Goal: Check status: Check status

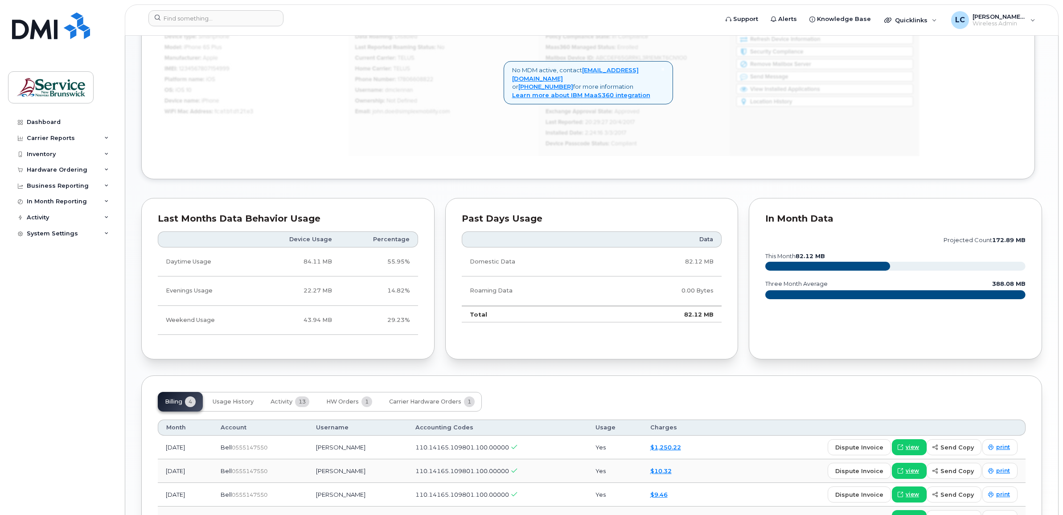
scroll to position [672, 0]
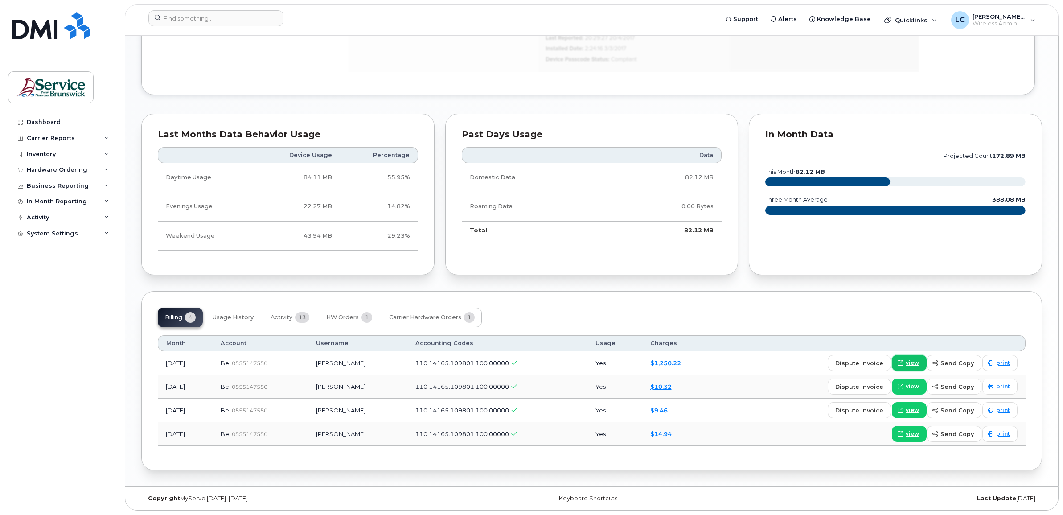
click at [911, 360] on span "view" at bounding box center [911, 363] width 13 height 8
click at [420, 314] on span "Carrier Hardware Orders" at bounding box center [425, 317] width 72 height 7
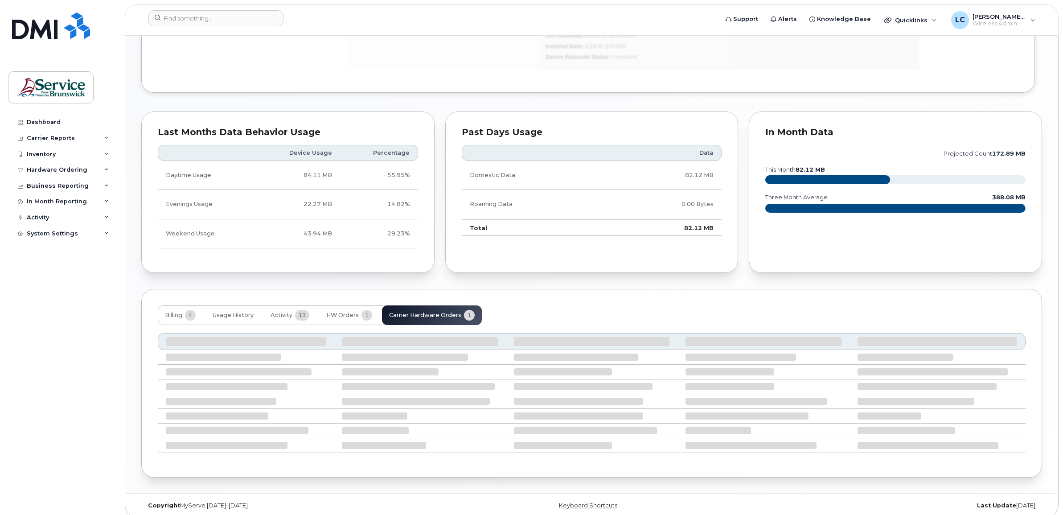
scroll to position [600, 0]
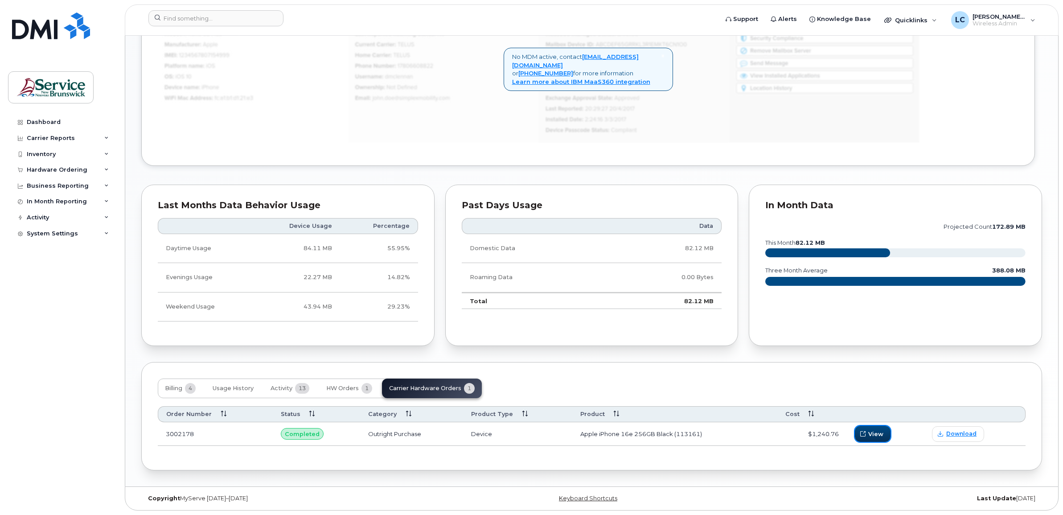
click at [861, 431] on icon "button" at bounding box center [862, 433] width 5 height 5
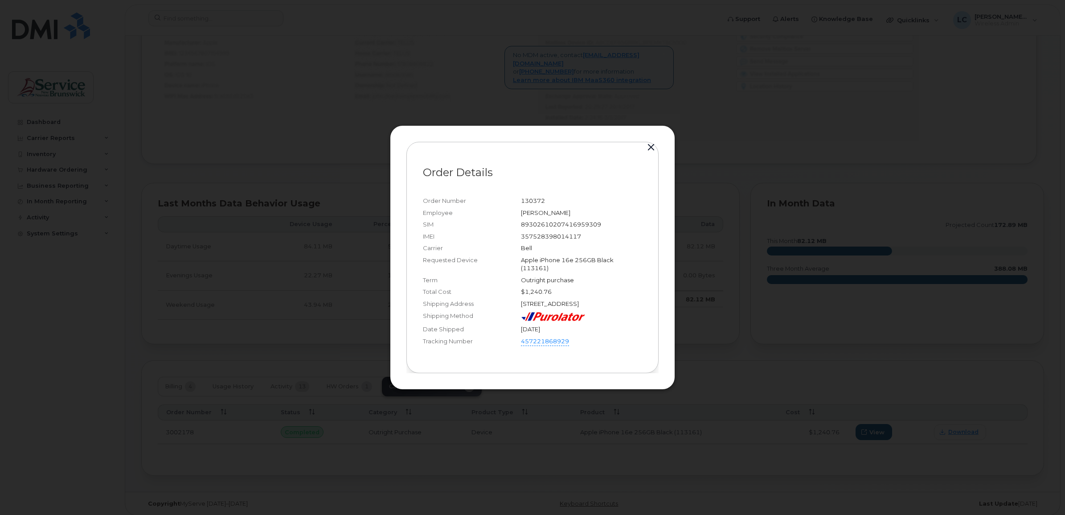
click at [651, 141] on button "button" at bounding box center [650, 147] width 13 height 12
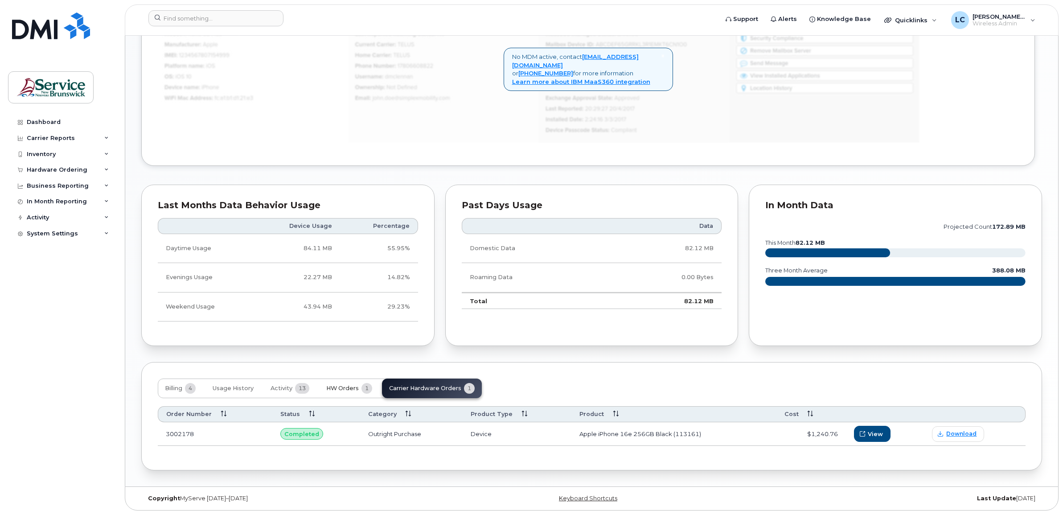
click at [346, 385] on span "HW Orders" at bounding box center [342, 388] width 33 height 7
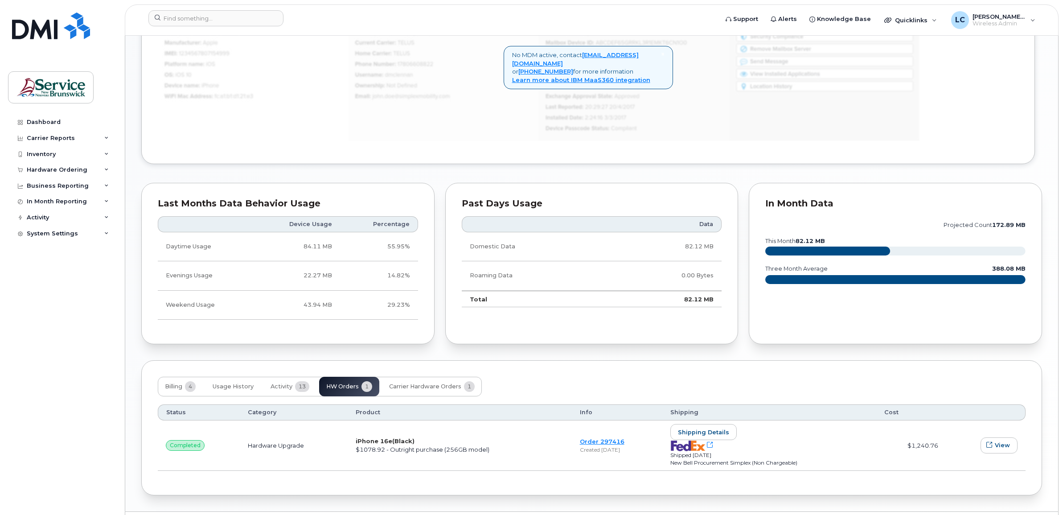
scroll to position [626, 0]
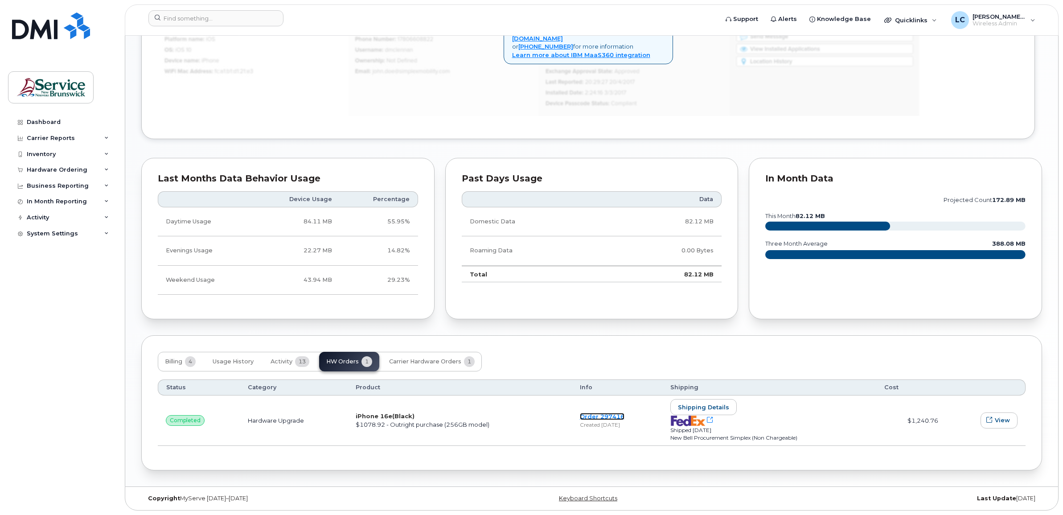
click at [594, 414] on link "Order 297416" at bounding box center [602, 416] width 45 height 7
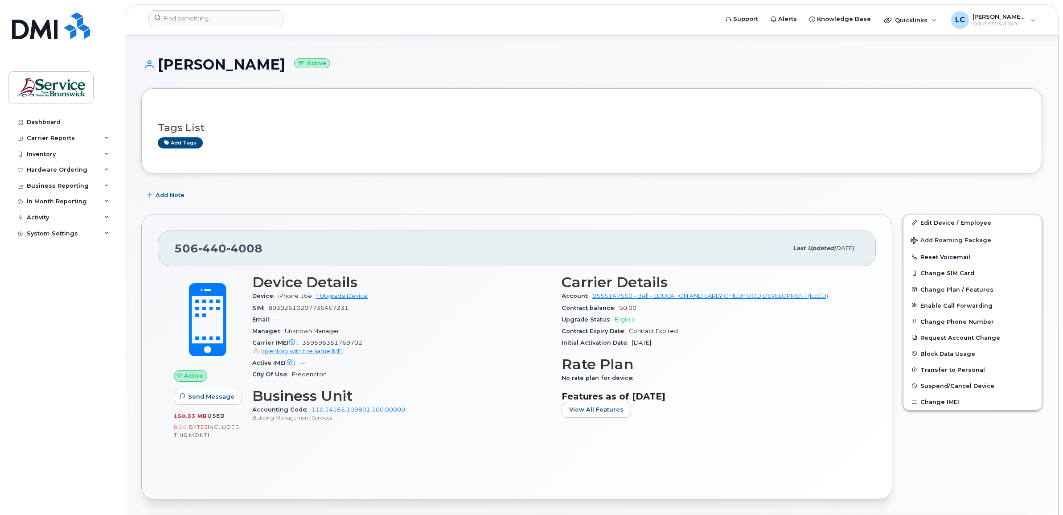
scroll to position [0, 0]
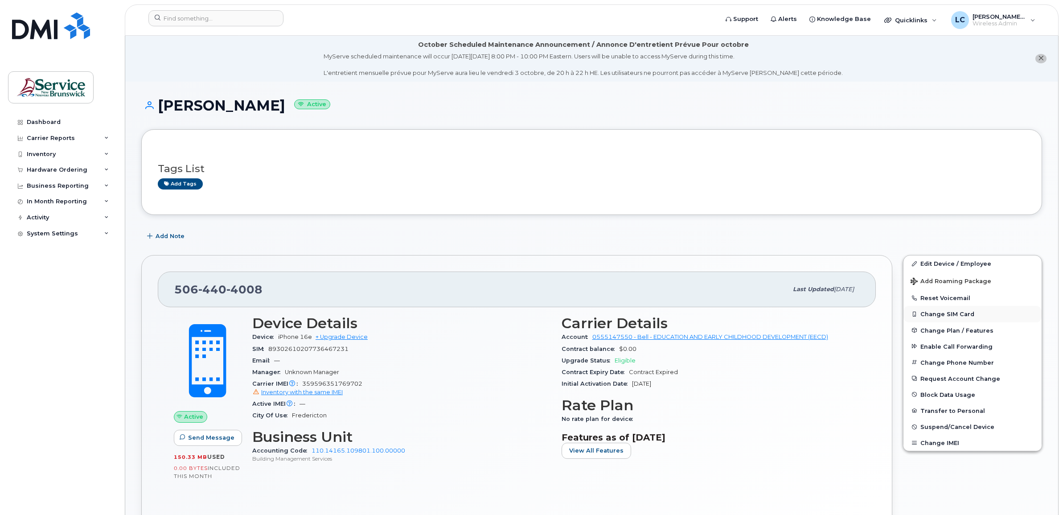
click at [942, 313] on button "Change SIM Card" at bounding box center [972, 314] width 138 height 16
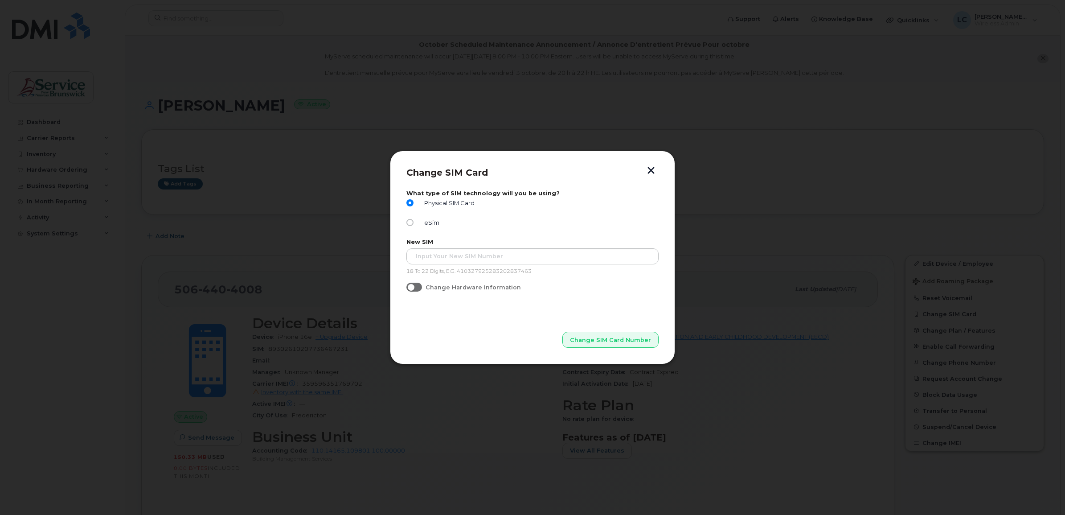
drag, startPoint x: 335, startPoint y: 230, endPoint x: 355, endPoint y: 216, distance: 25.0
click at [335, 230] on div at bounding box center [532, 257] width 1065 height 515
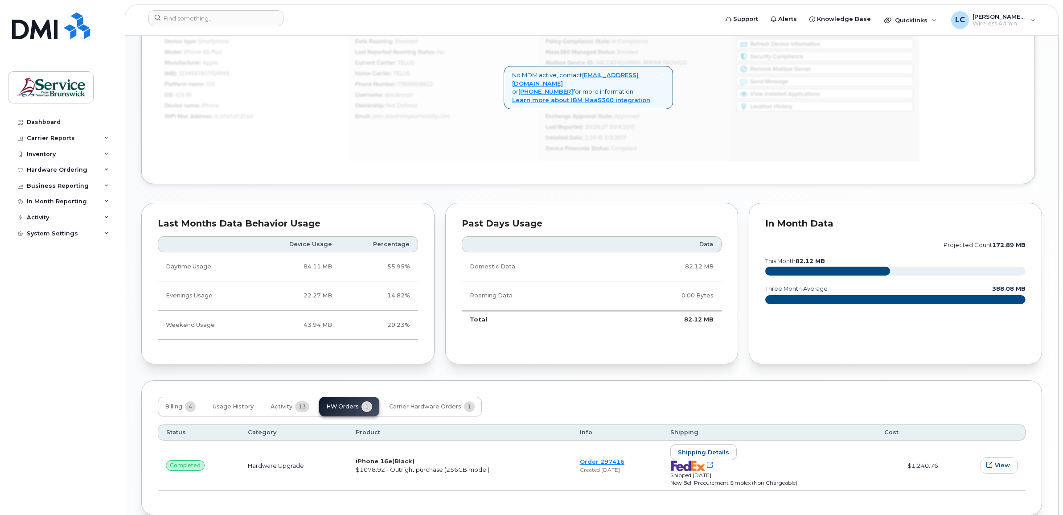
scroll to position [626, 0]
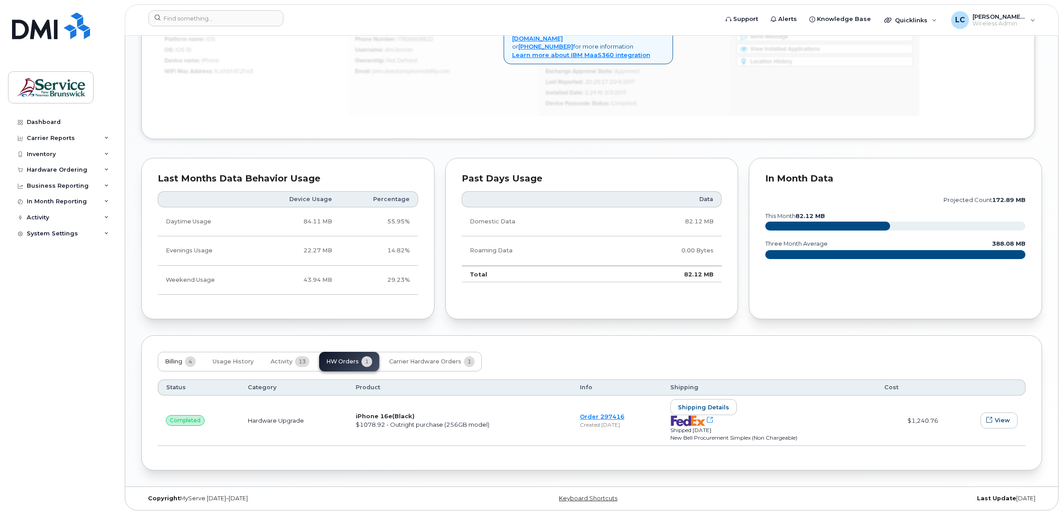
click at [176, 358] on span "Billing" at bounding box center [173, 361] width 17 height 7
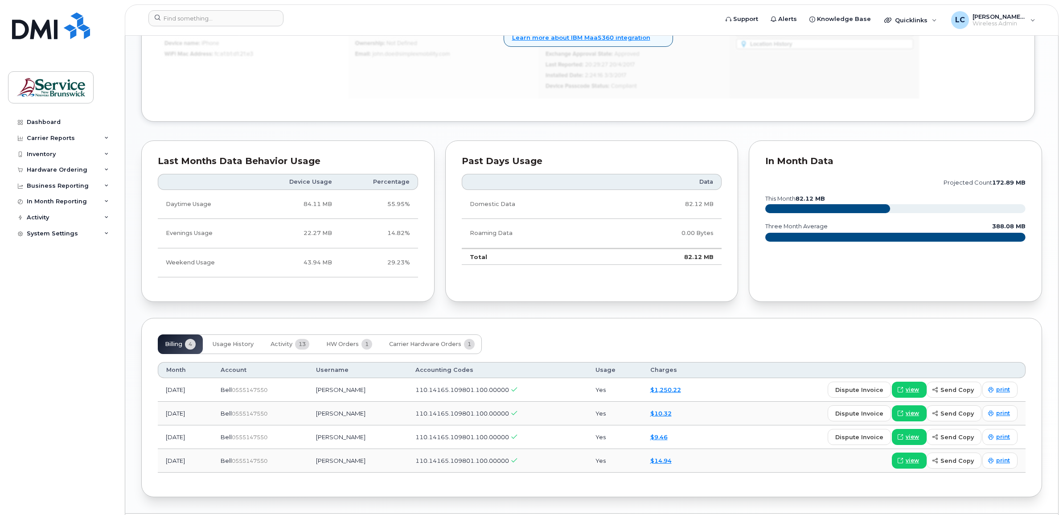
scroll to position [672, 0]
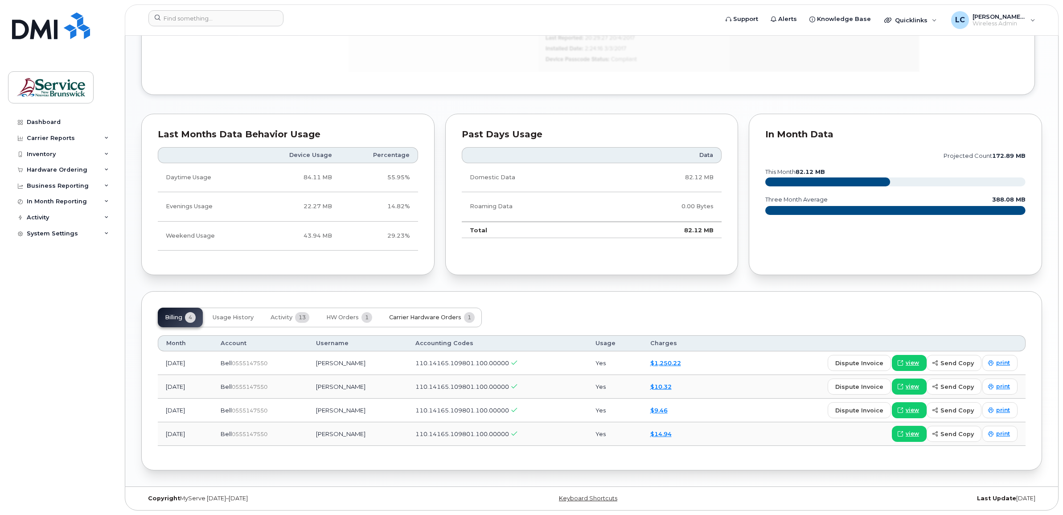
click at [418, 314] on span "Carrier Hardware Orders" at bounding box center [425, 317] width 72 height 7
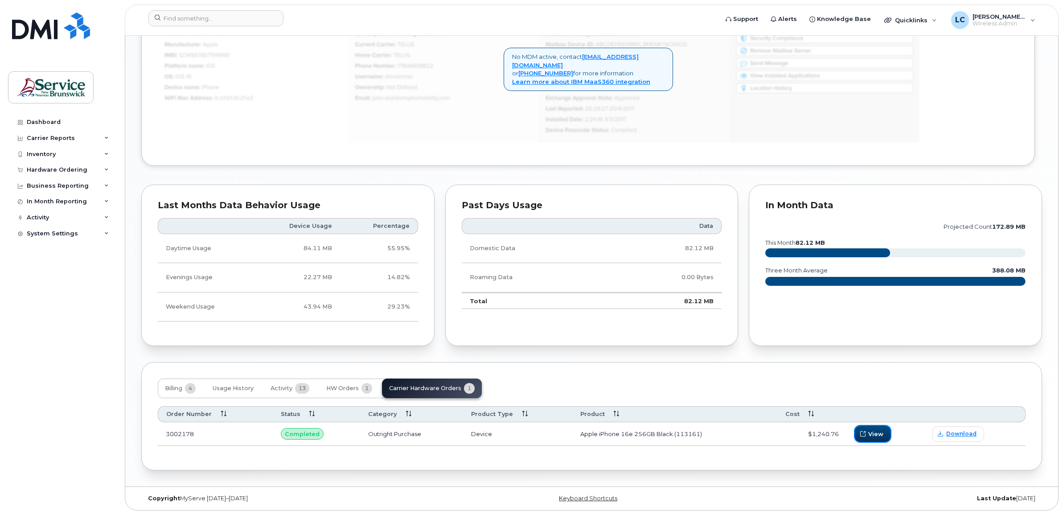
click at [876, 432] on span "View" at bounding box center [875, 434] width 15 height 8
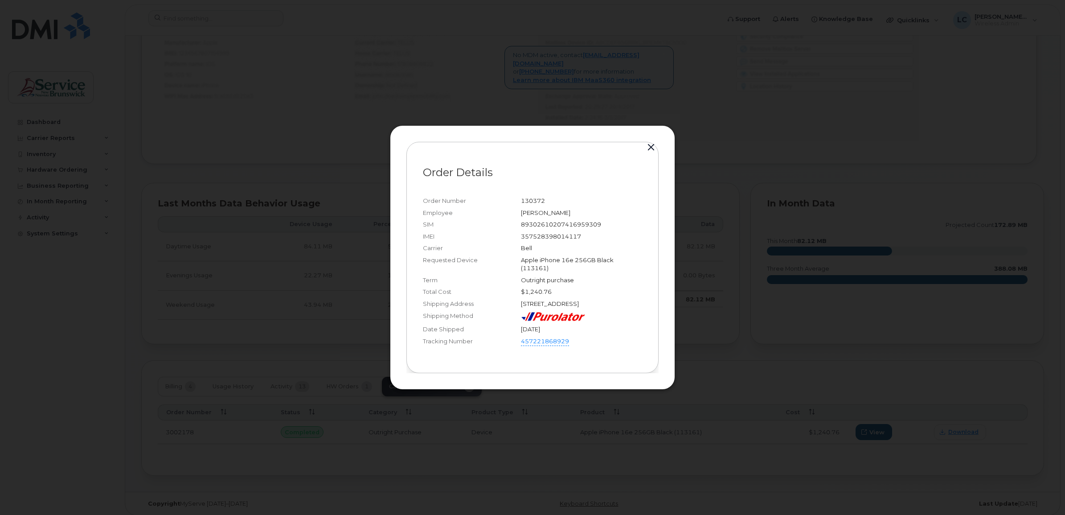
click at [650, 141] on button "button" at bounding box center [650, 147] width 13 height 12
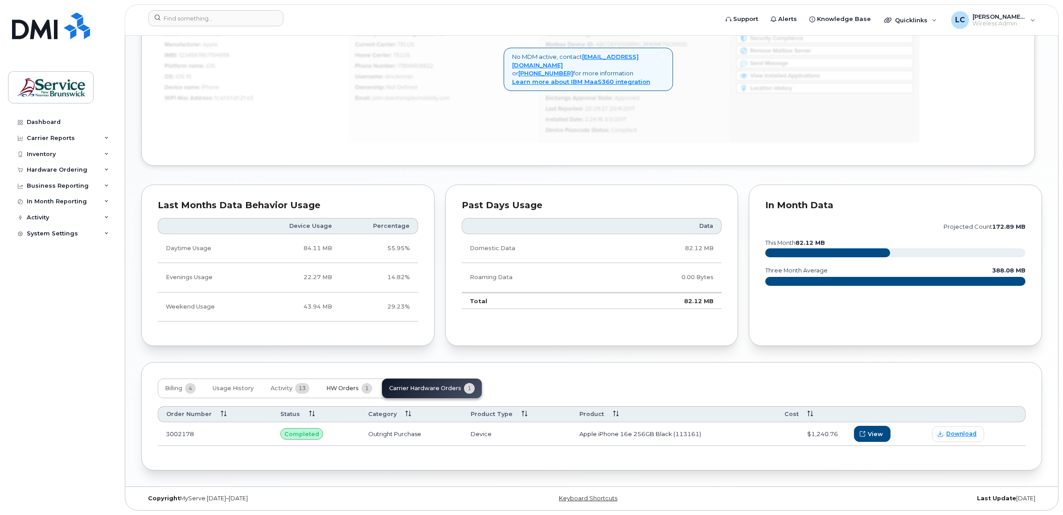
click at [346, 385] on span "HW Orders" at bounding box center [342, 388] width 33 height 7
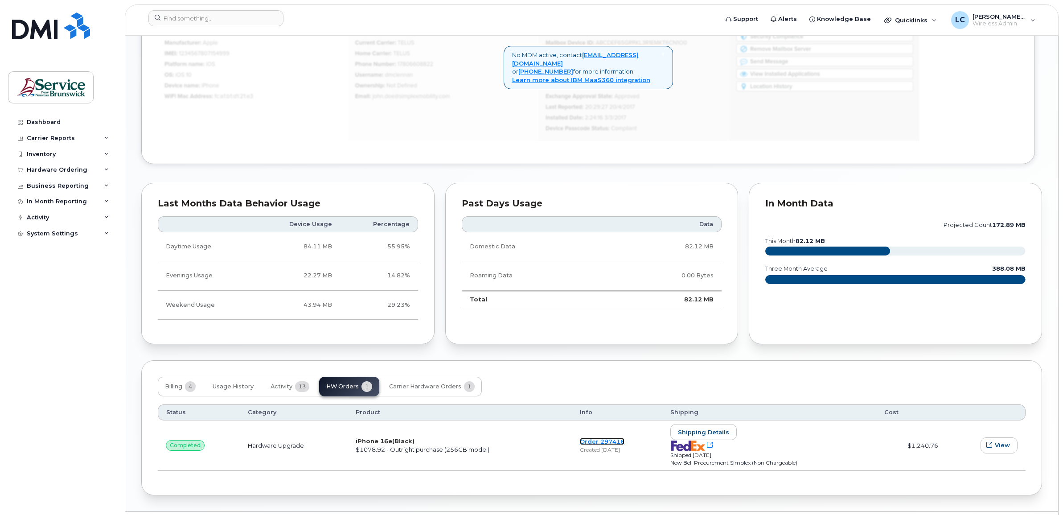
click at [598, 440] on link "Order 297416" at bounding box center [602, 441] width 45 height 7
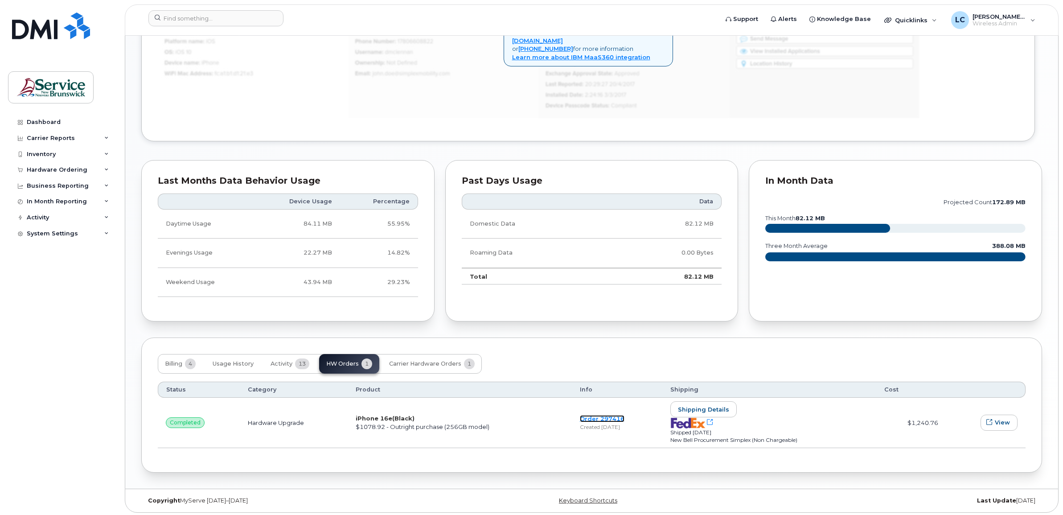
scroll to position [626, 0]
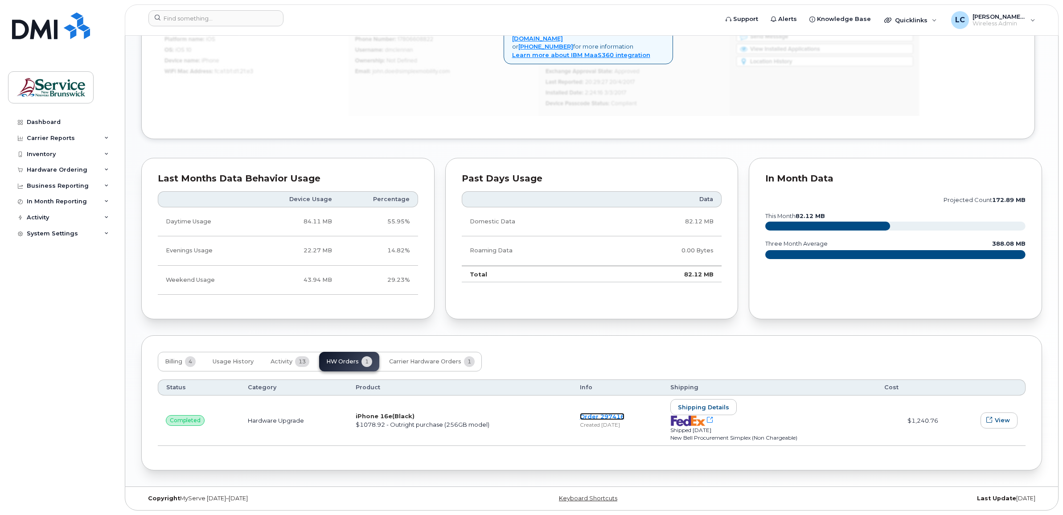
click at [583, 413] on link "Order 297416" at bounding box center [602, 416] width 45 height 7
click at [436, 361] on span "Carrier Hardware Orders" at bounding box center [425, 361] width 72 height 7
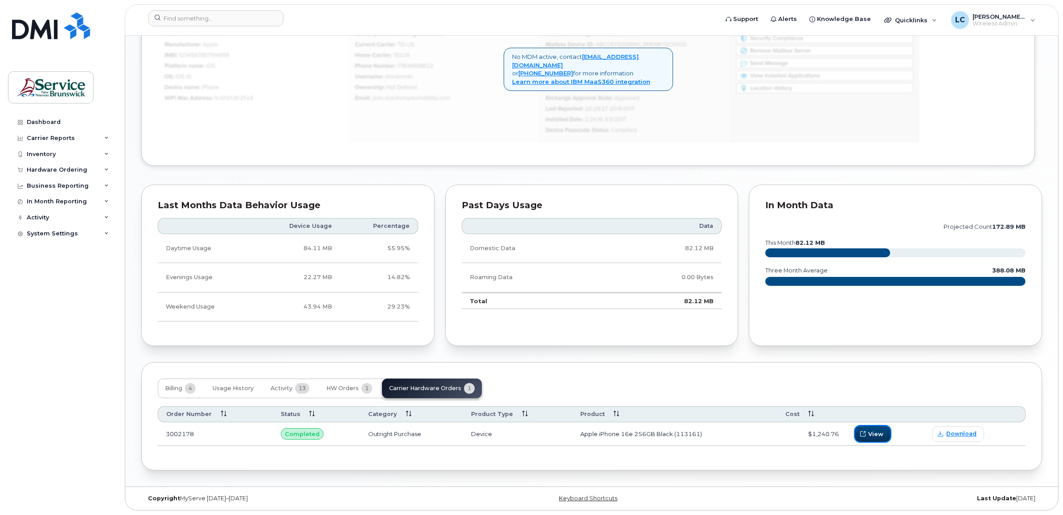
click at [861, 431] on icon "button" at bounding box center [862, 433] width 5 height 5
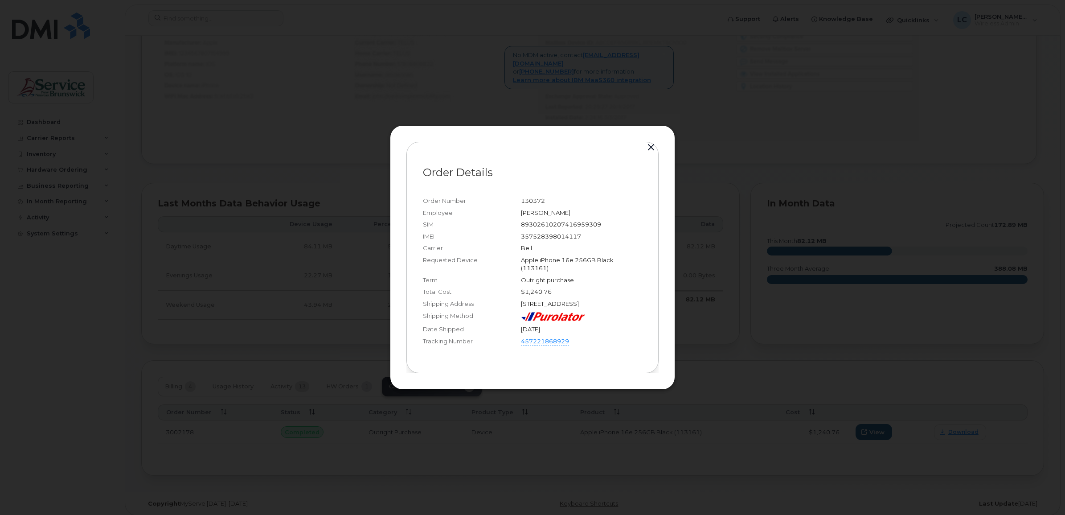
click at [533, 232] on div "357528398014117" at bounding box center [581, 236] width 121 height 8
click at [545, 232] on div "357528398014117" at bounding box center [581, 236] width 121 height 8
drag, startPoint x: 521, startPoint y: 228, endPoint x: 585, endPoint y: 228, distance: 63.3
click at [585, 232] on div "357528398014117" at bounding box center [581, 236] width 121 height 8
drag, startPoint x: 521, startPoint y: 192, endPoint x: 551, endPoint y: 192, distance: 29.4
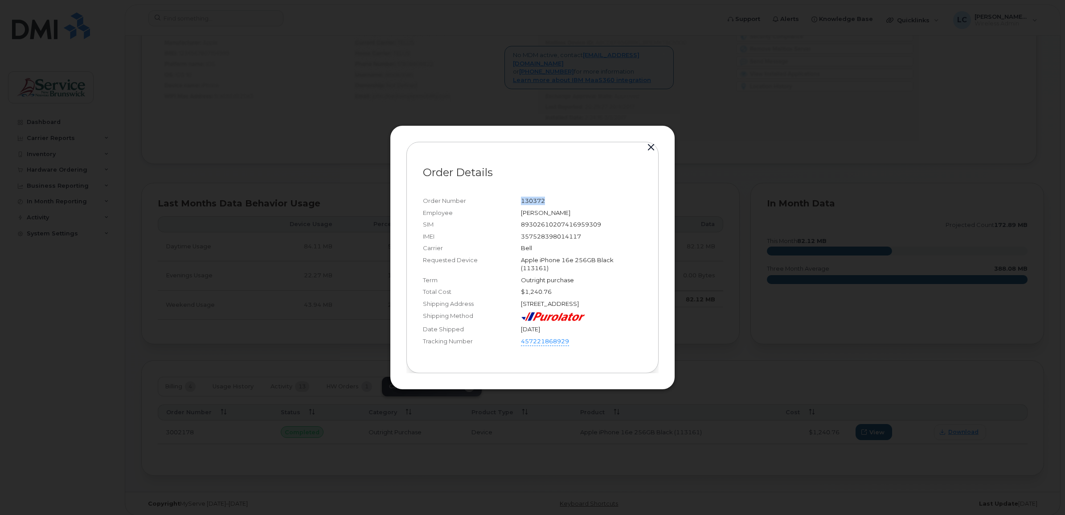
click at [551, 197] on div "130372" at bounding box center [581, 201] width 121 height 8
drag, startPoint x: 551, startPoint y: 192, endPoint x: 555, endPoint y: 195, distance: 5.1
click at [555, 197] on div "130372" at bounding box center [581, 201] width 121 height 8
click at [650, 141] on button "button" at bounding box center [650, 147] width 13 height 12
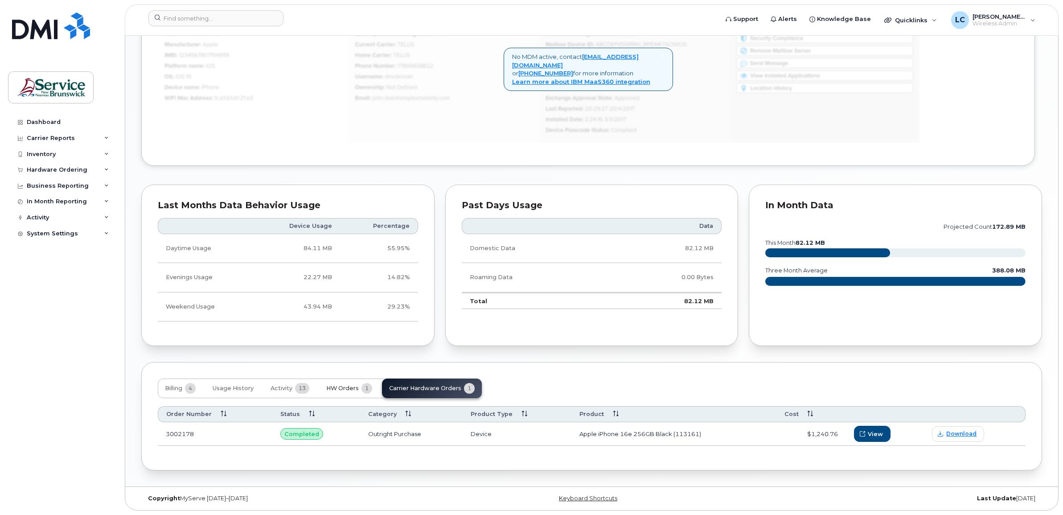
click at [342, 386] on span "HW Orders" at bounding box center [342, 388] width 33 height 7
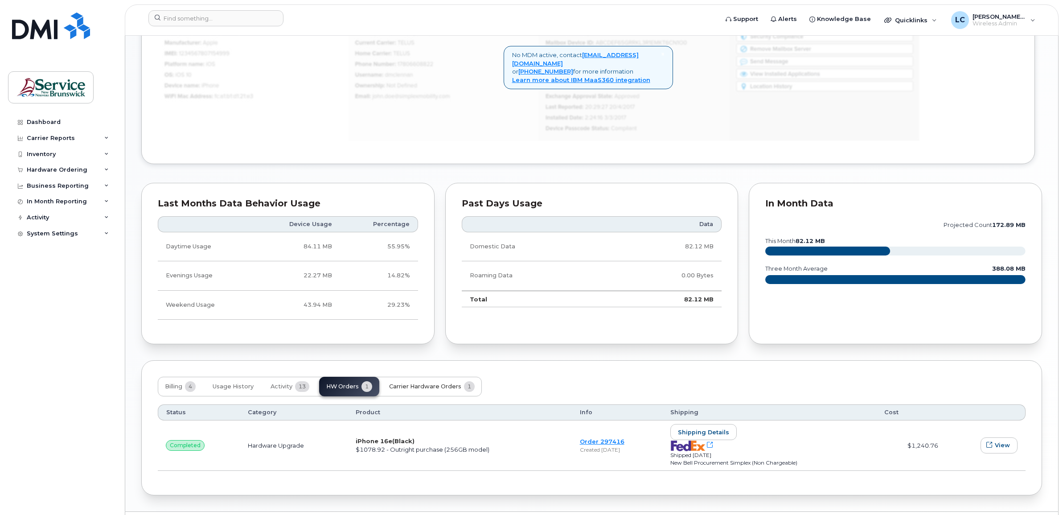
click at [426, 386] on span "Carrier Hardware Orders" at bounding box center [425, 386] width 72 height 7
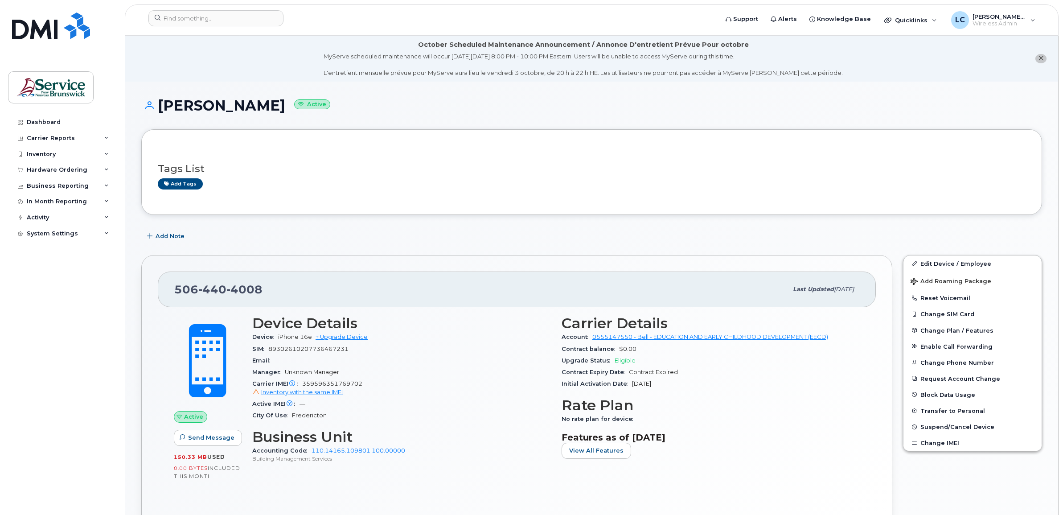
scroll to position [56, 0]
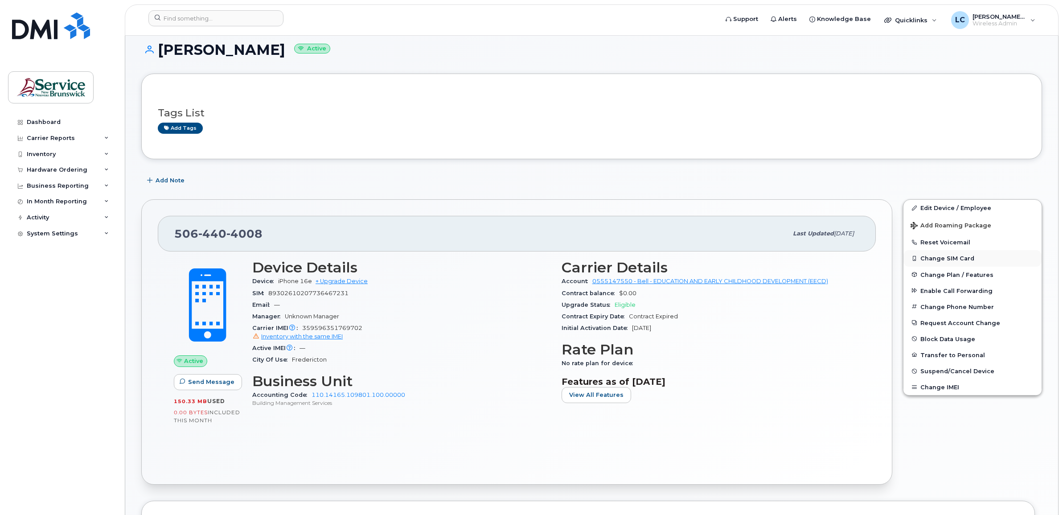
click at [960, 256] on button "Change SIM Card" at bounding box center [972, 258] width 138 height 16
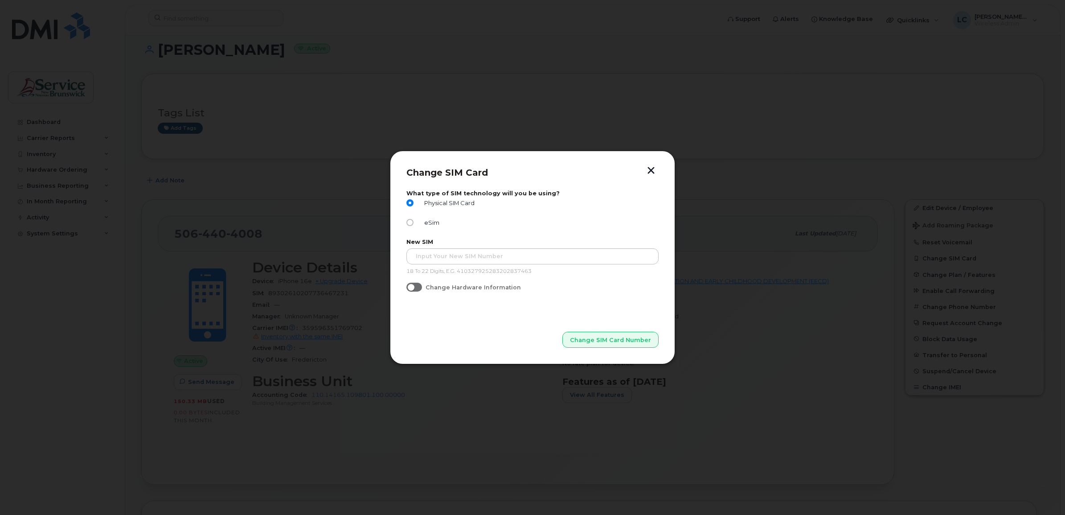
click at [652, 168] on button "button" at bounding box center [650, 171] width 13 height 9
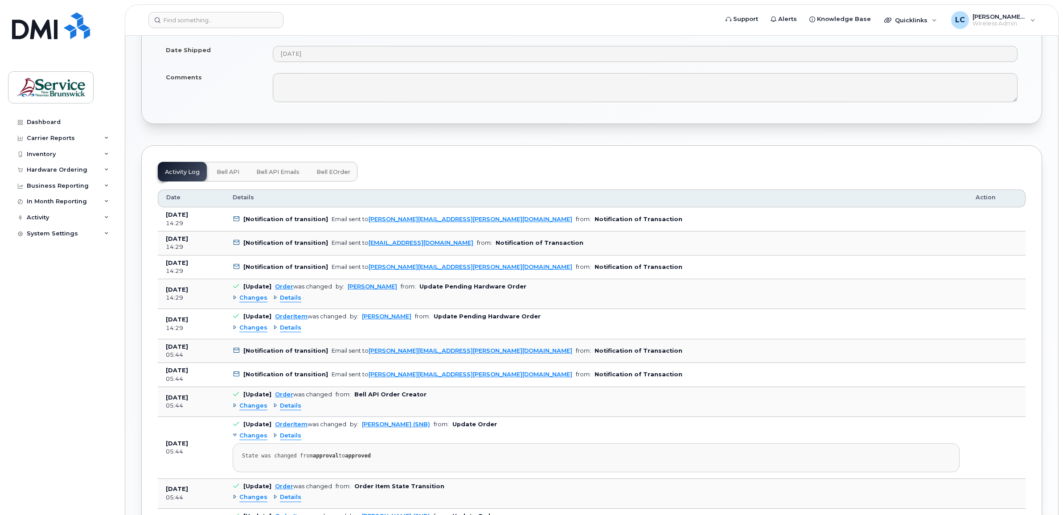
click at [344, 167] on button "Bell eOrder" at bounding box center [333, 172] width 48 height 20
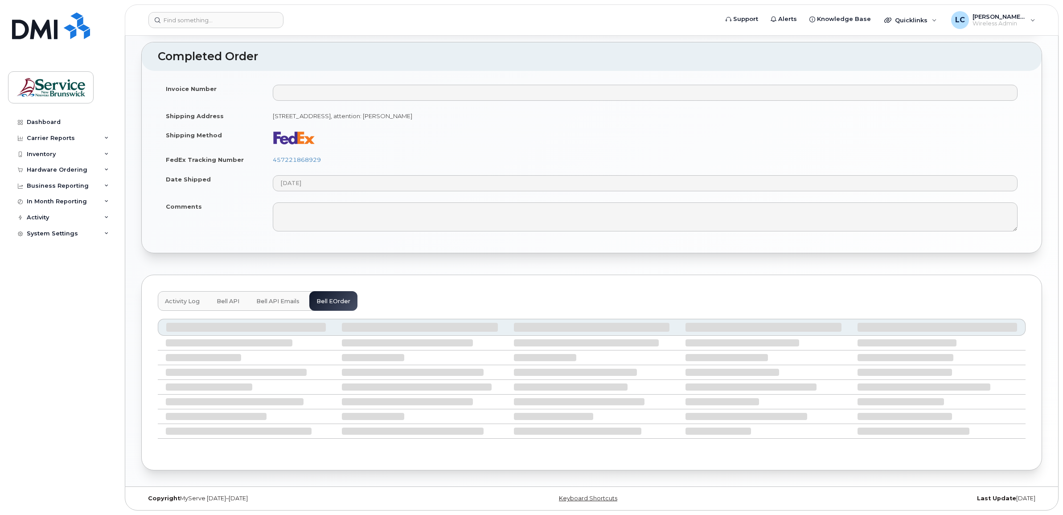
scroll to position [557, 0]
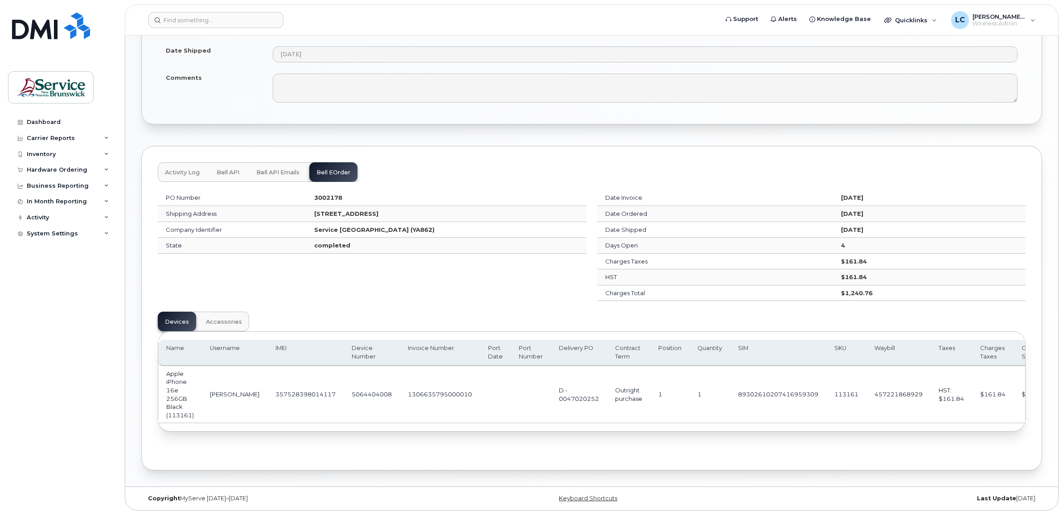
click at [280, 172] on span "Bell API Emails" at bounding box center [277, 172] width 43 height 7
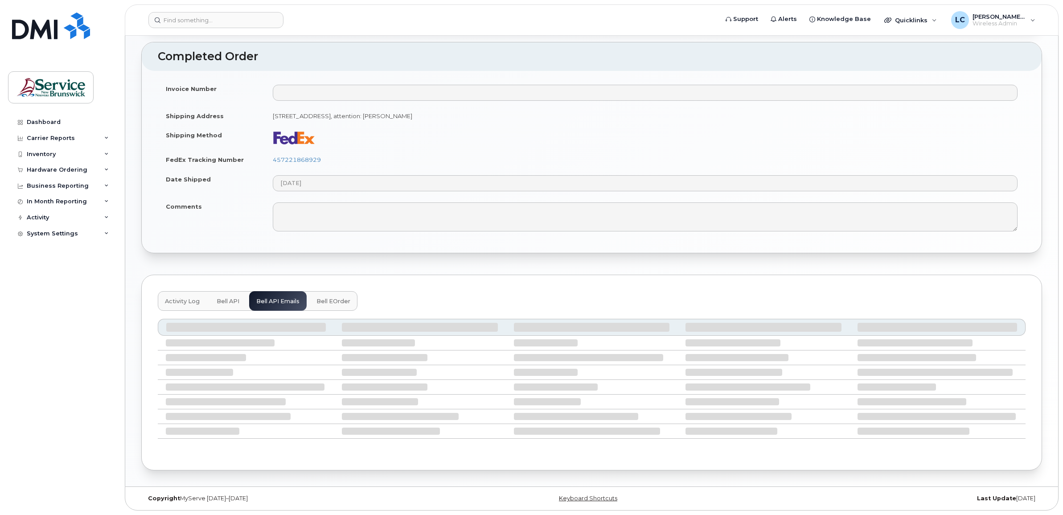
scroll to position [431, 0]
click at [322, 295] on button "Bell eOrder" at bounding box center [333, 301] width 48 height 20
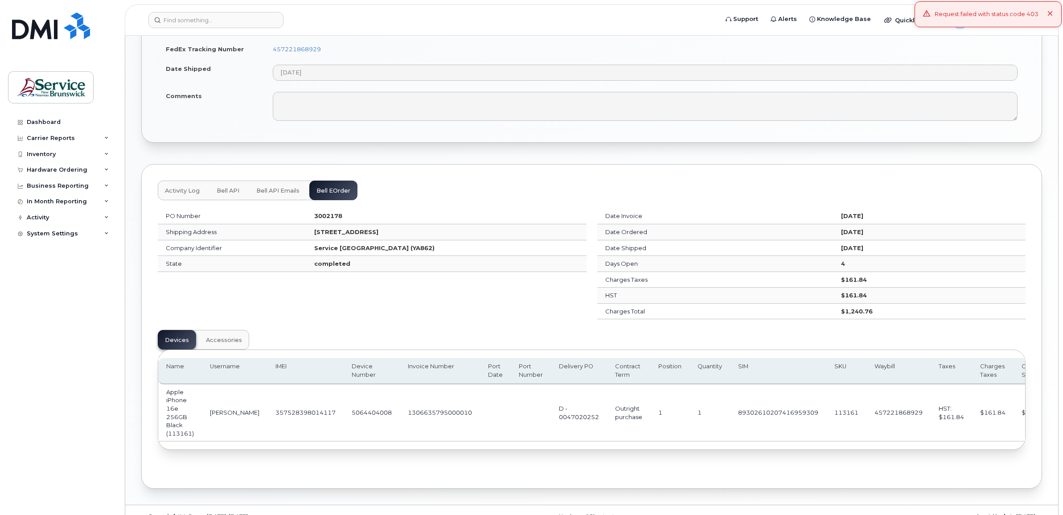
scroll to position [543, 0]
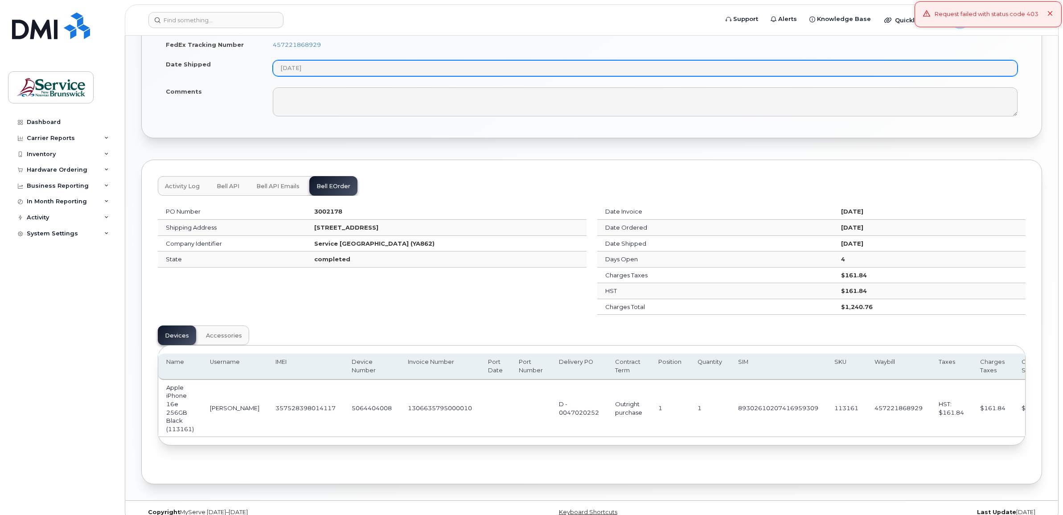
click at [279, 183] on button "Bell API Emails" at bounding box center [277, 186] width 57 height 20
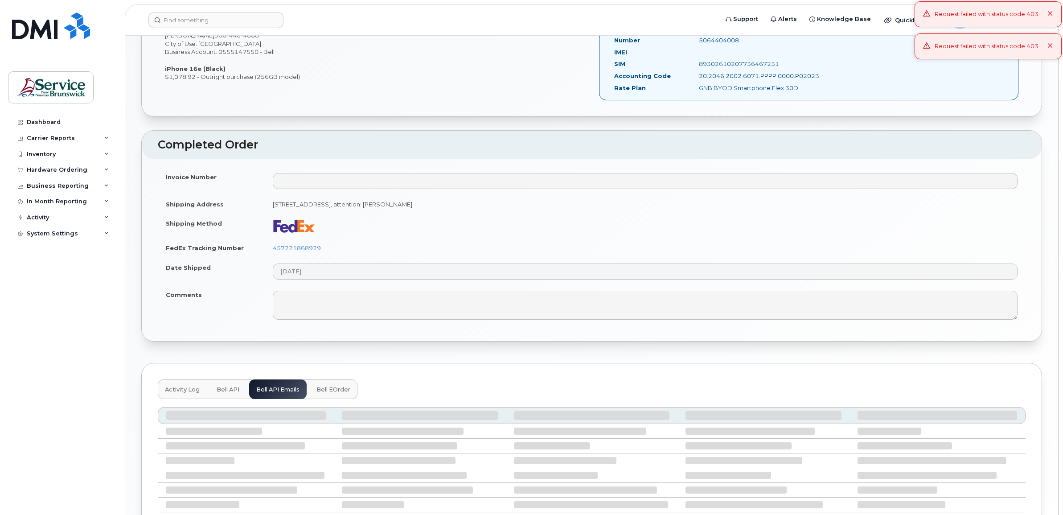
scroll to position [431, 0]
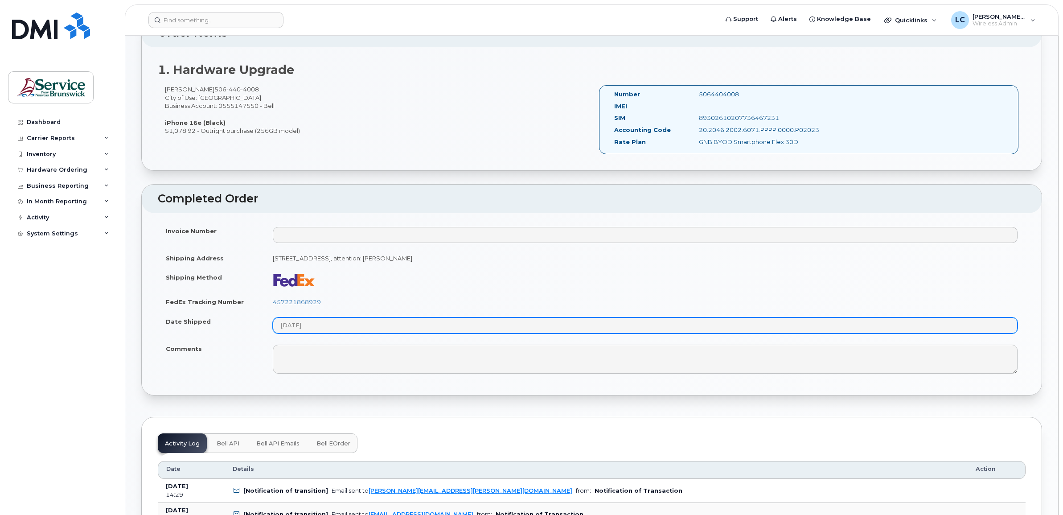
scroll to position [501, 0]
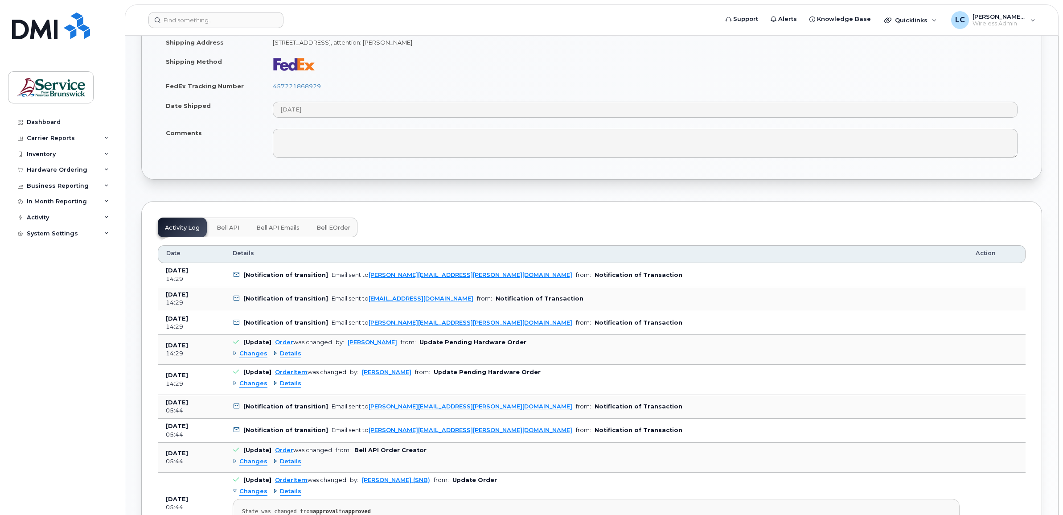
click at [326, 228] on span "Bell eOrder" at bounding box center [333, 227] width 34 height 7
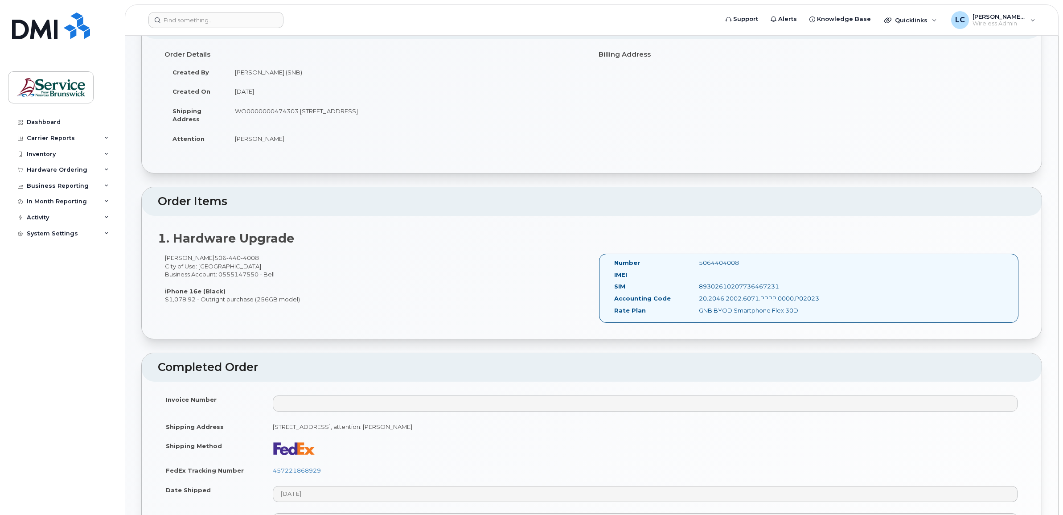
scroll to position [111, 0]
